Goal: Find specific page/section: Find specific page/section

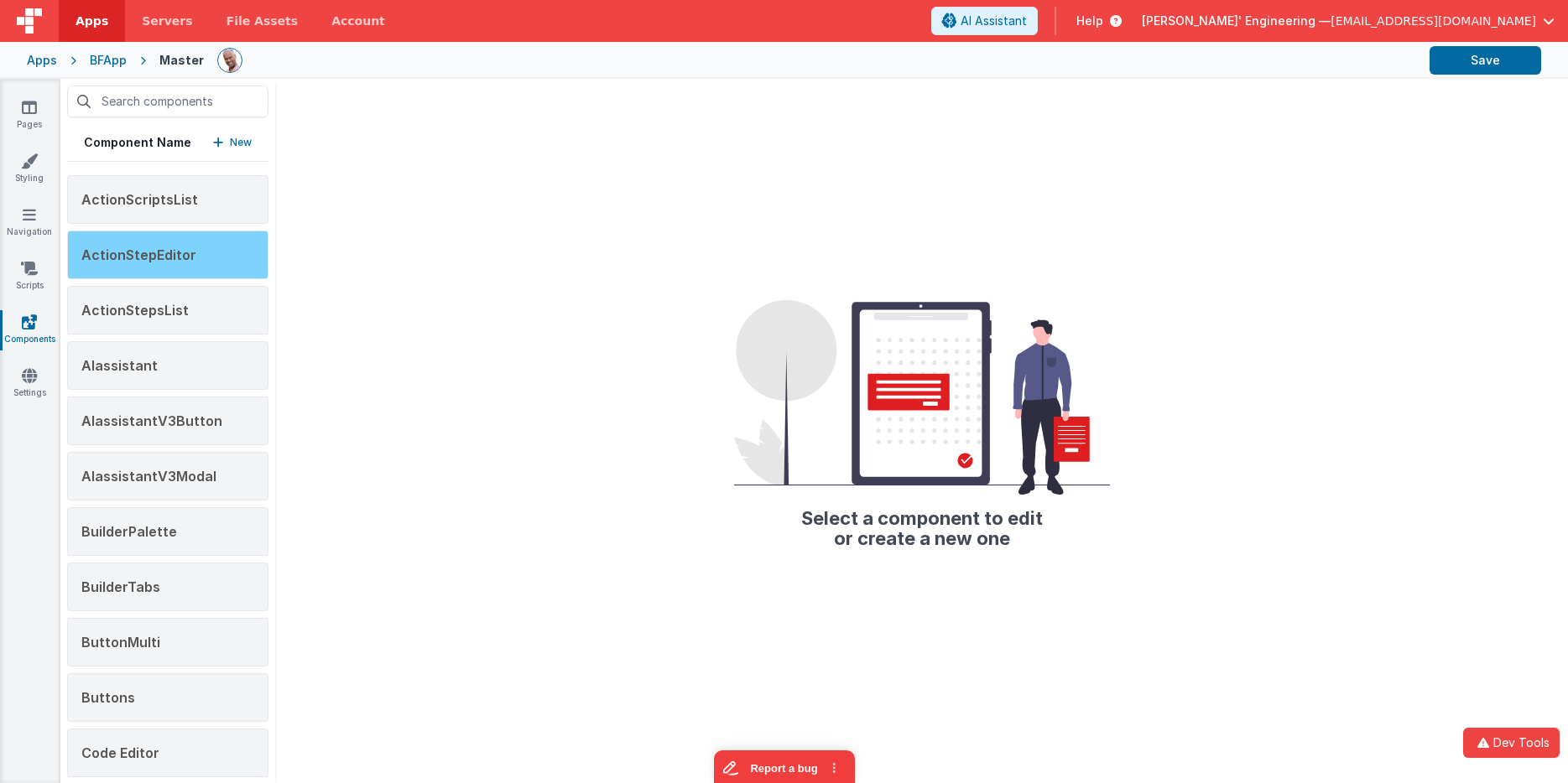
click at [144, 273] on div "ActionStepEditor" at bounding box center [167, 254] width 201 height 48
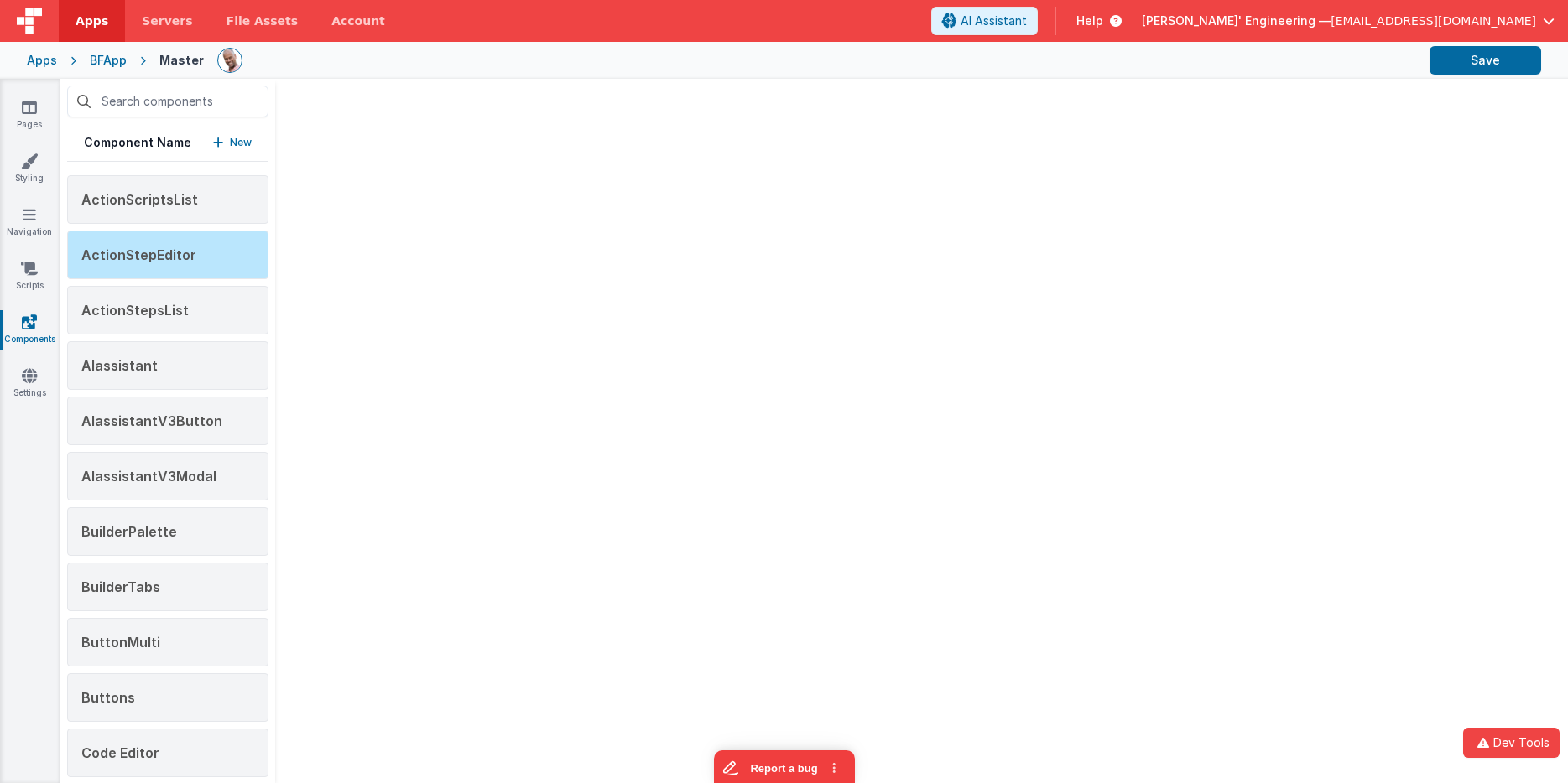
click at [494, 249] on div "Component Name New ActionScriptsList ActionStepEditor ActionStepsList AIassista…" at bounding box center [814, 430] width 1507 height 705
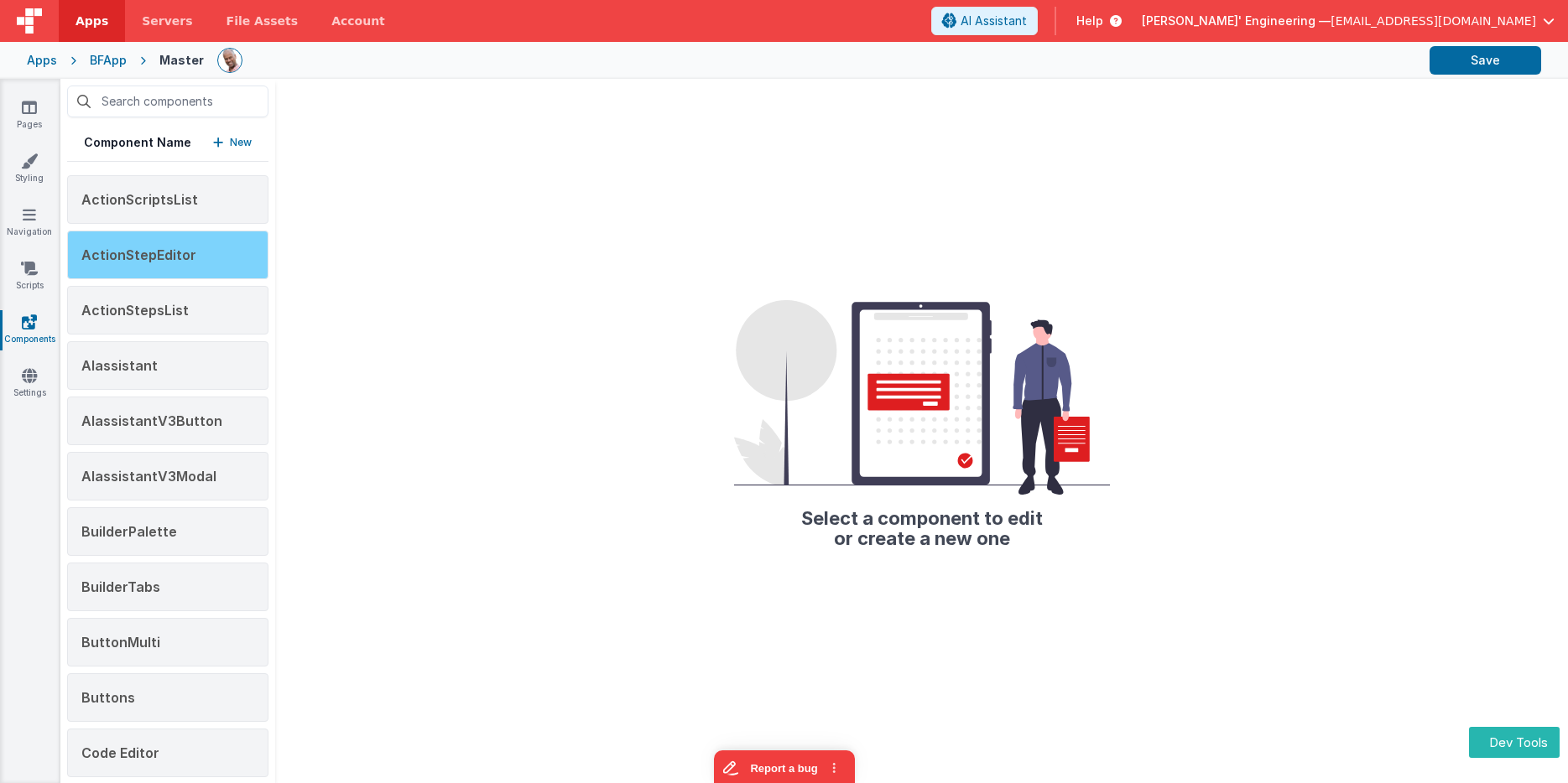
click at [177, 250] on span "ActionStepEditor" at bounding box center [139, 255] width 115 height 17
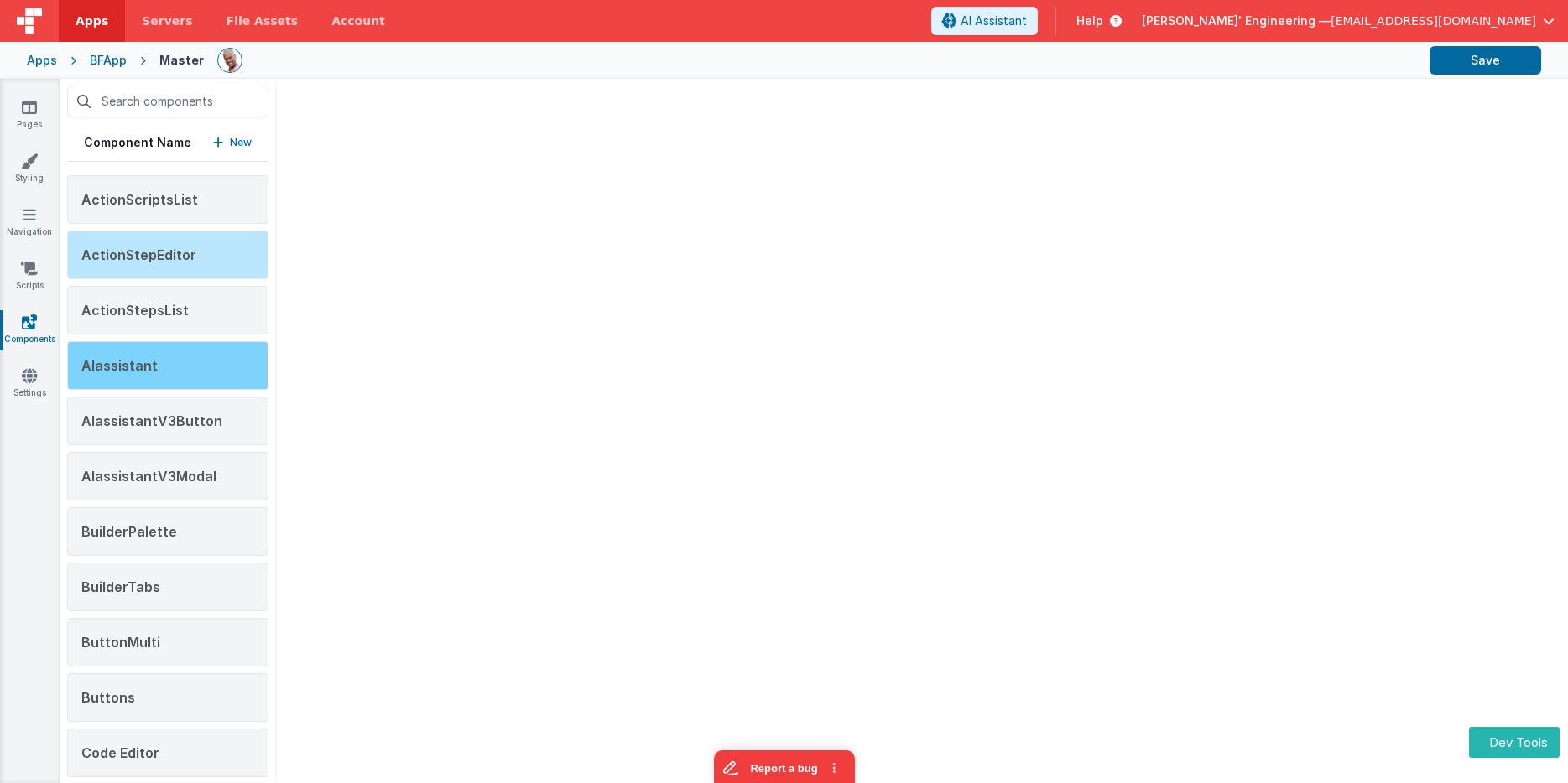
click at [174, 366] on div "AIassistant" at bounding box center [167, 365] width 201 height 48
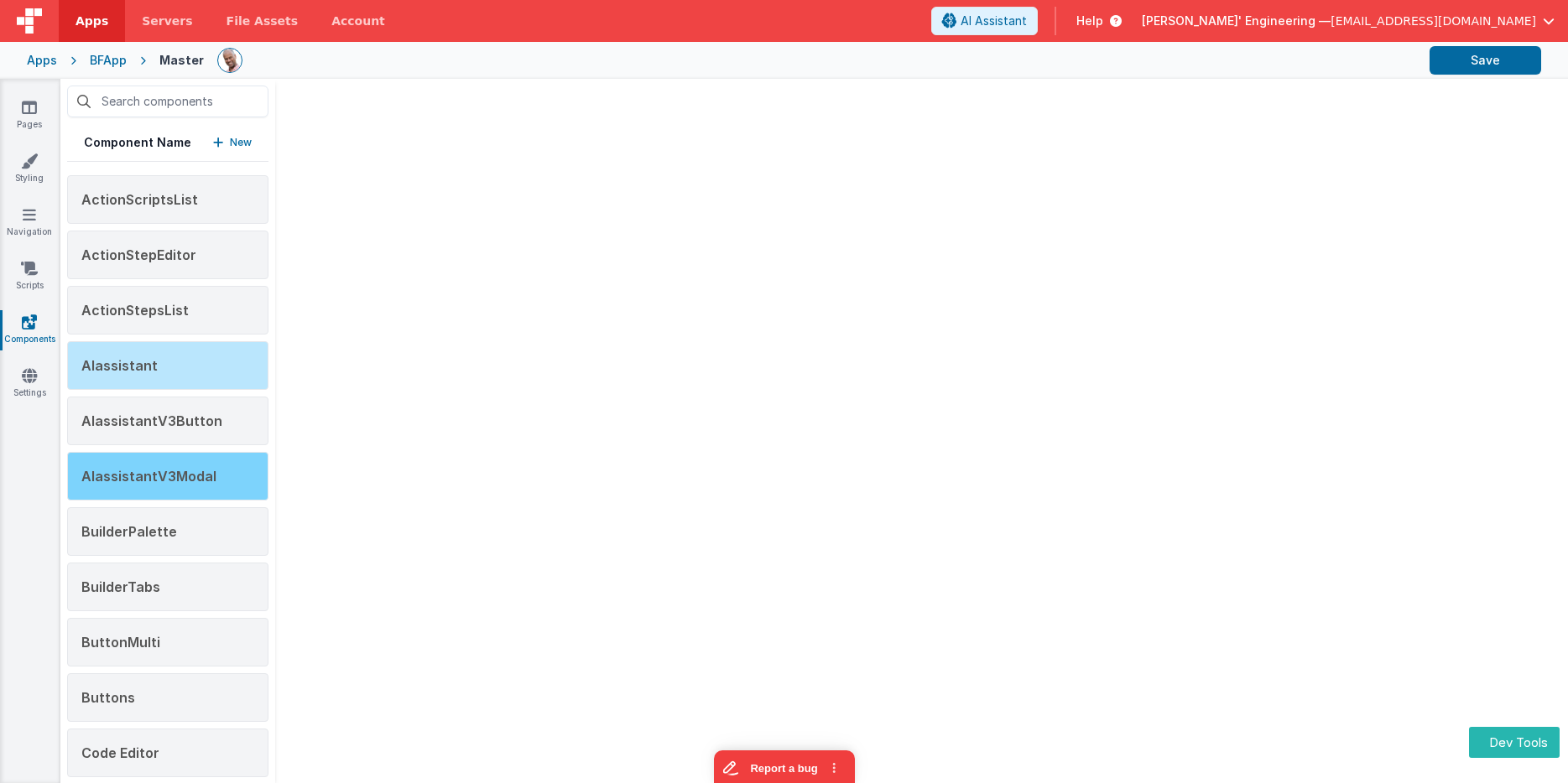
click at [180, 471] on span "AIassistantV3Modal" at bounding box center [148, 477] width 135 height 17
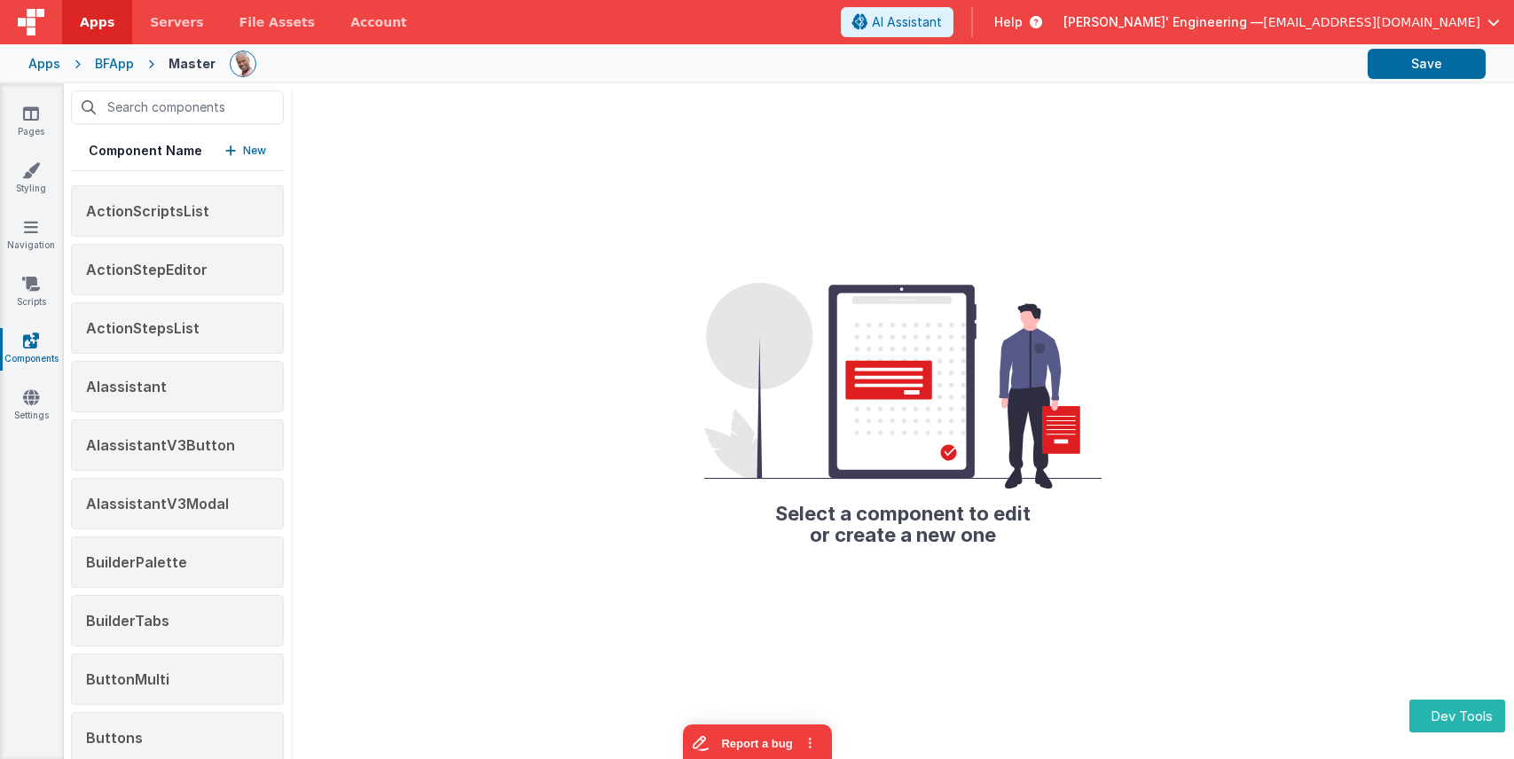
click at [747, 278] on div "Select a component to edit or create a new one" at bounding box center [902, 421] width 1223 height 676
